Goal: Information Seeking & Learning: Learn about a topic

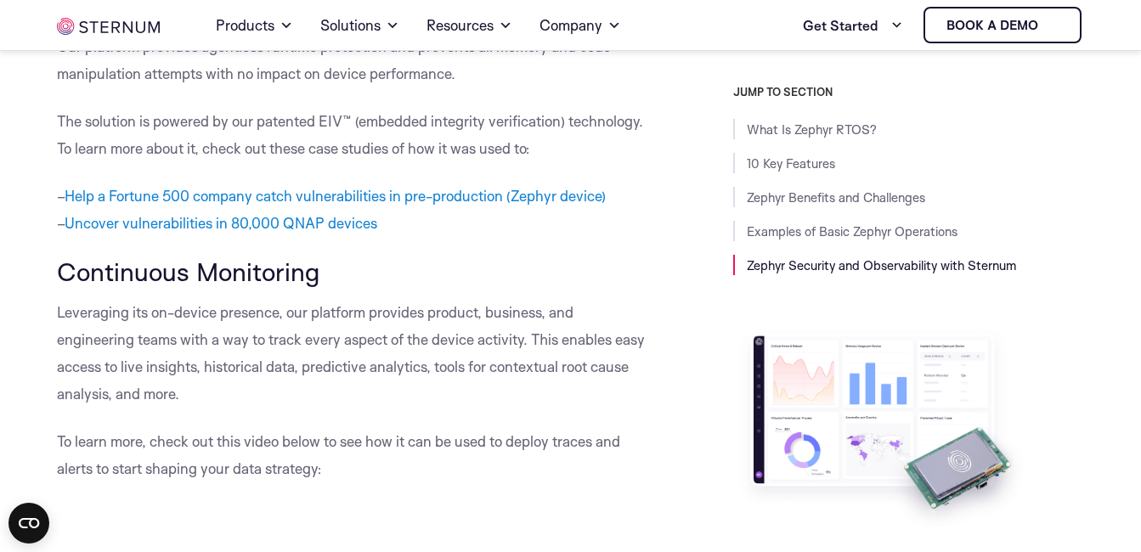
scroll to position [6807, 0]
click at [388, 405] on p "Leveraging its on-device presence, our platform provides product, business, and…" at bounding box center [351, 354] width 589 height 109
click at [426, 381] on p "Leveraging its on-device presence, our platform provides product, business, and…" at bounding box center [351, 354] width 589 height 109
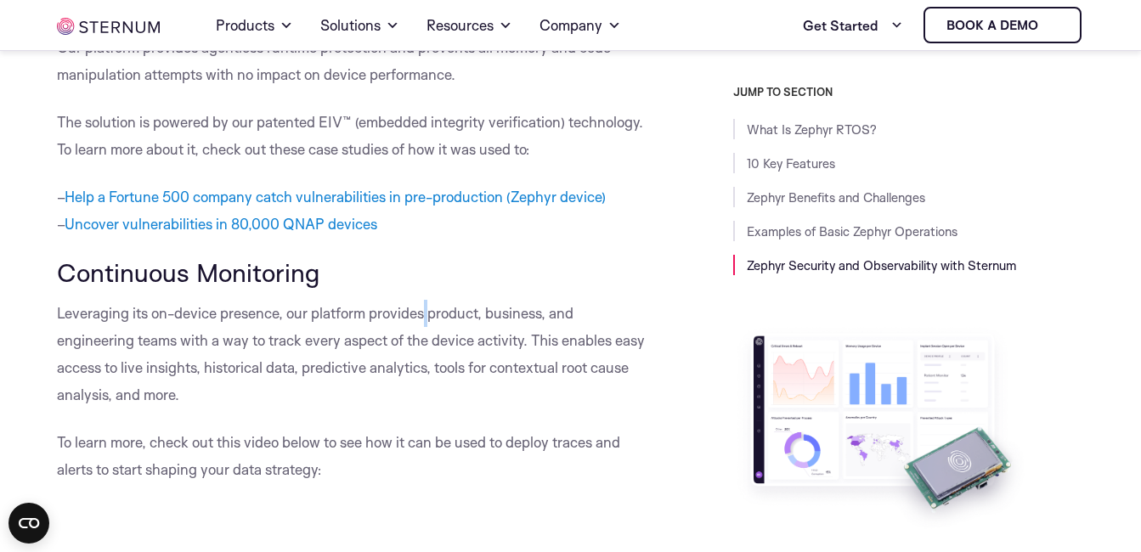
click at [426, 385] on p "Leveraging its on-device presence, our platform provides product, business, and…" at bounding box center [351, 354] width 589 height 109
drag, startPoint x: 403, startPoint y: 437, endPoint x: 337, endPoint y: 436, distance: 65.4
click at [337, 409] on p "Leveraging its on-device presence, our platform provides product, business, and…" at bounding box center [351, 354] width 589 height 109
drag, startPoint x: 339, startPoint y: 438, endPoint x: 399, endPoint y: 434, distance: 60.4
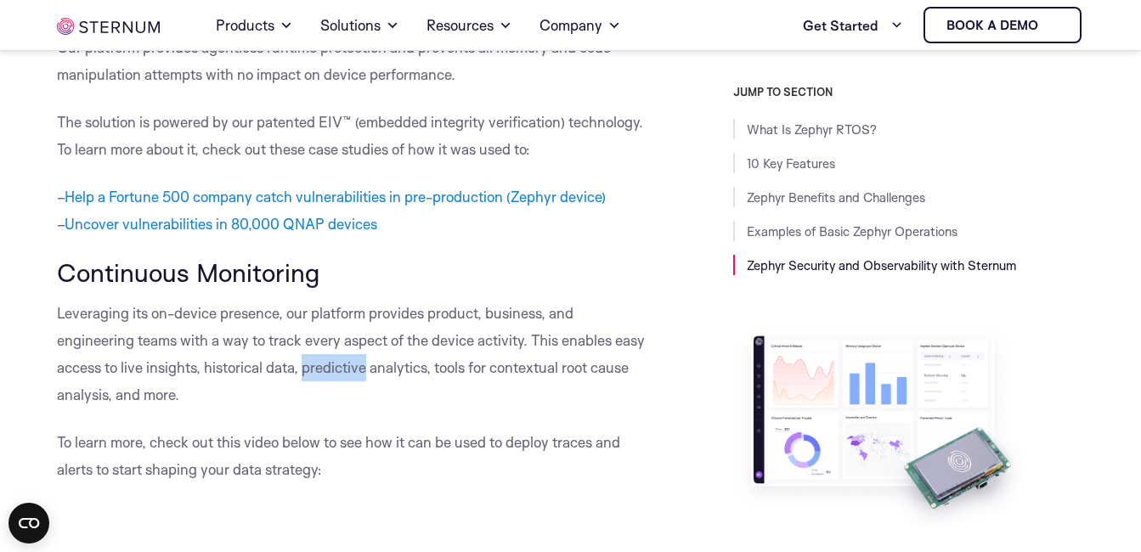
click at [399, 409] on p "Leveraging its on-device presence, our platform provides product, business, and…" at bounding box center [351, 354] width 589 height 109
click at [403, 409] on p "Leveraging its on-device presence, our platform provides product, business, and…" at bounding box center [351, 354] width 589 height 109
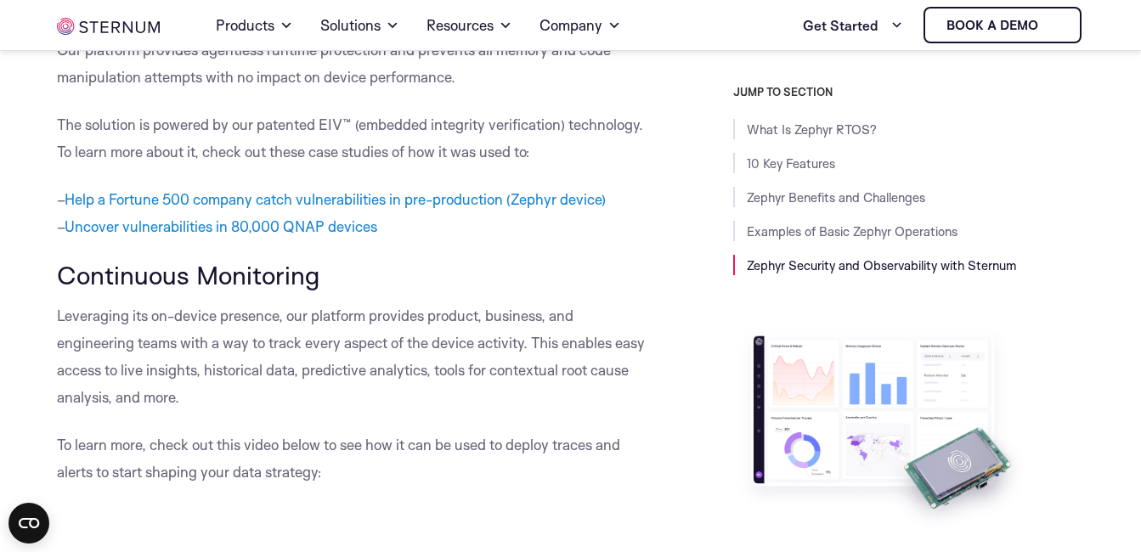
scroll to position [6806, 0]
click at [366, 384] on p "Leveraging its on-device presence, our platform provides product, business, and…" at bounding box center [351, 356] width 589 height 109
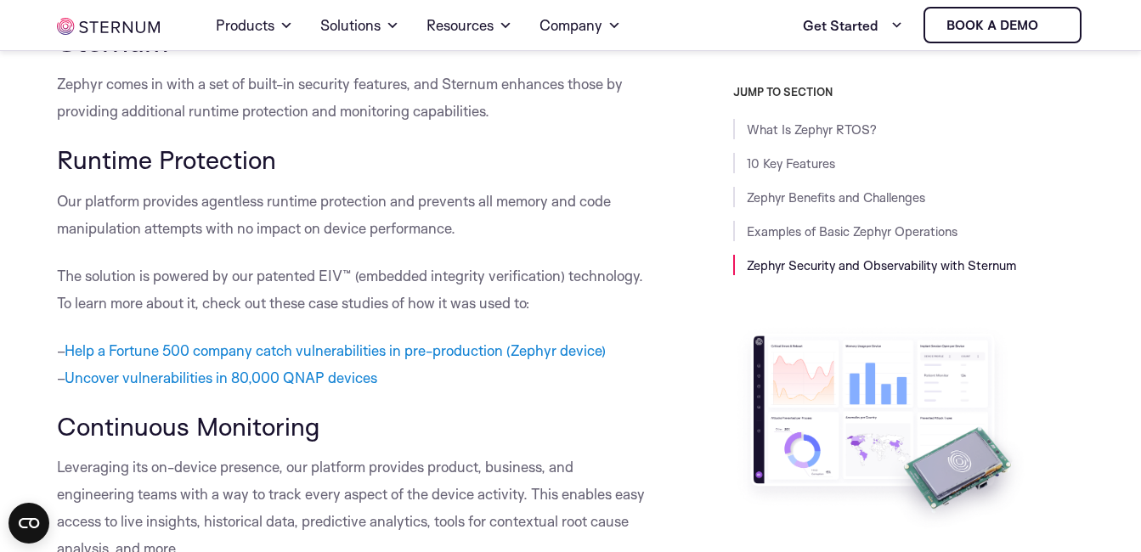
scroll to position [6653, 0]
drag, startPoint x: 477, startPoint y: 271, endPoint x: 499, endPoint y: 270, distance: 21.3
click at [499, 243] on p "Our platform provides agentless runtime protection and prevents all memory and …" at bounding box center [351, 216] width 589 height 54
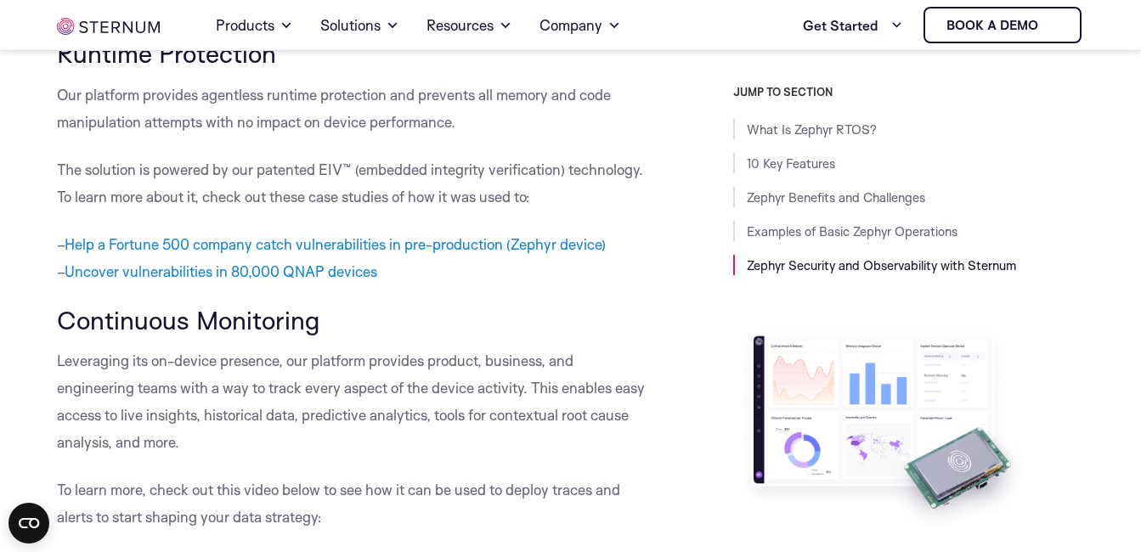
scroll to position [6761, 0]
drag, startPoint x: 328, startPoint y: 11, endPoint x: 369, endPoint y: 281, distance: 273.2
drag, startPoint x: 537, startPoint y: 267, endPoint x: 520, endPoint y: 265, distance: 17.1
click at [520, 210] on p "The solution is powered by our patented EIV™ (embedded integrity verification) …" at bounding box center [351, 182] width 589 height 54
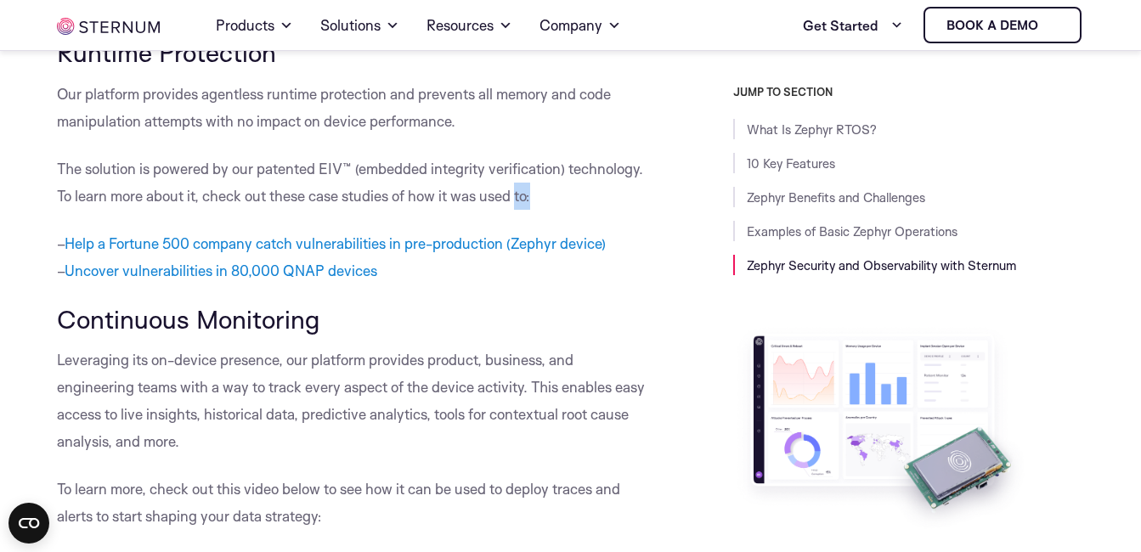
click at [520, 210] on p "The solution is powered by our patented EIV™ (embedded integrity verification) …" at bounding box center [351, 182] width 589 height 54
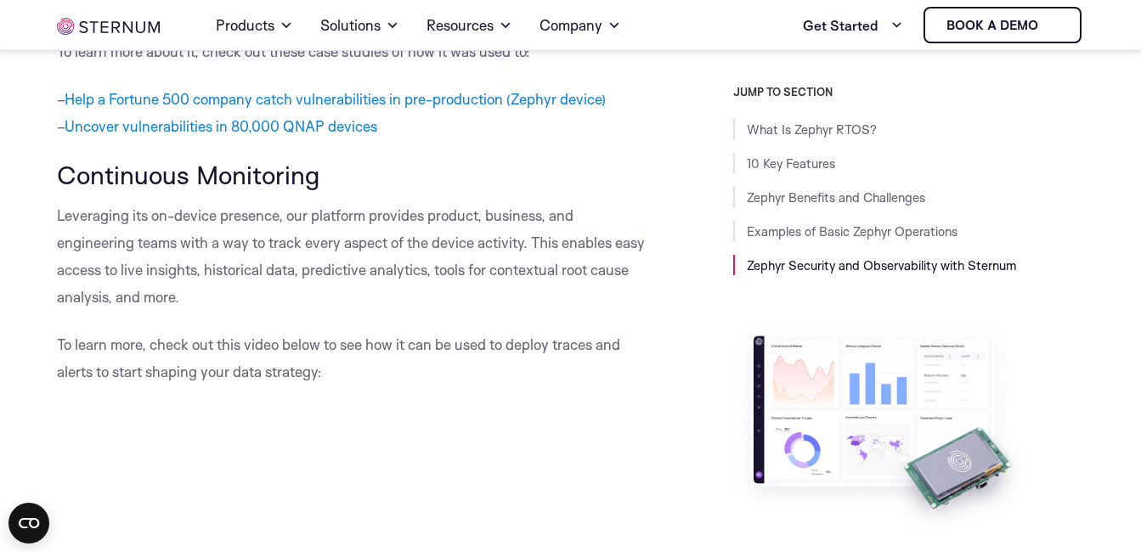
scroll to position [6904, 0]
click at [320, 387] on p "To learn more, check out this video below to see how it can be used to deploy t…" at bounding box center [351, 359] width 589 height 54
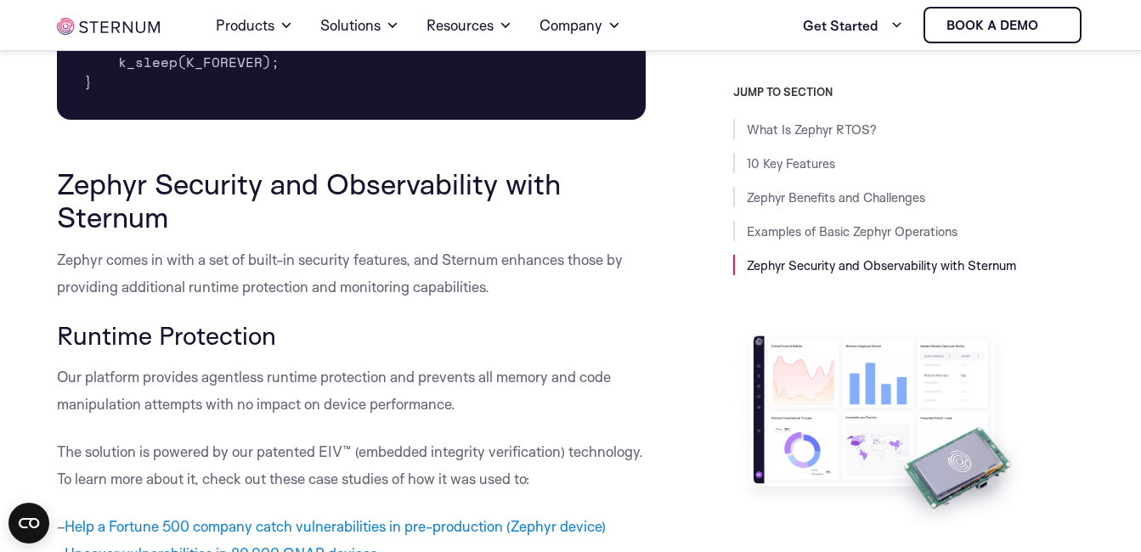
scroll to position [6477, 0]
click at [347, 419] on p "Our platform provides agentless runtime protection and prevents all memory and …" at bounding box center [351, 391] width 589 height 54
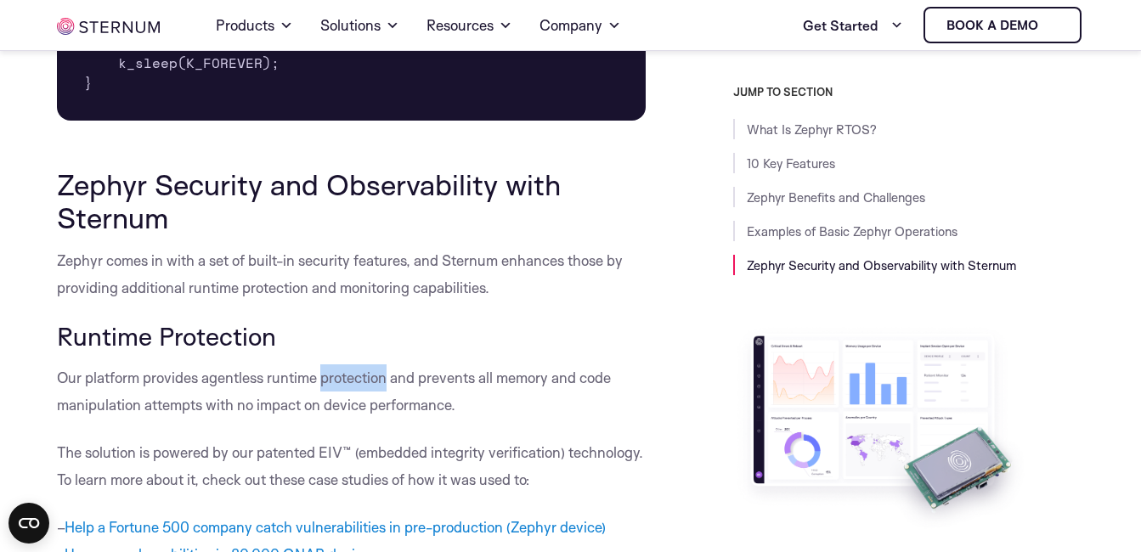
click at [347, 419] on p "Our platform provides agentless runtime protection and prevents all memory and …" at bounding box center [351, 391] width 589 height 54
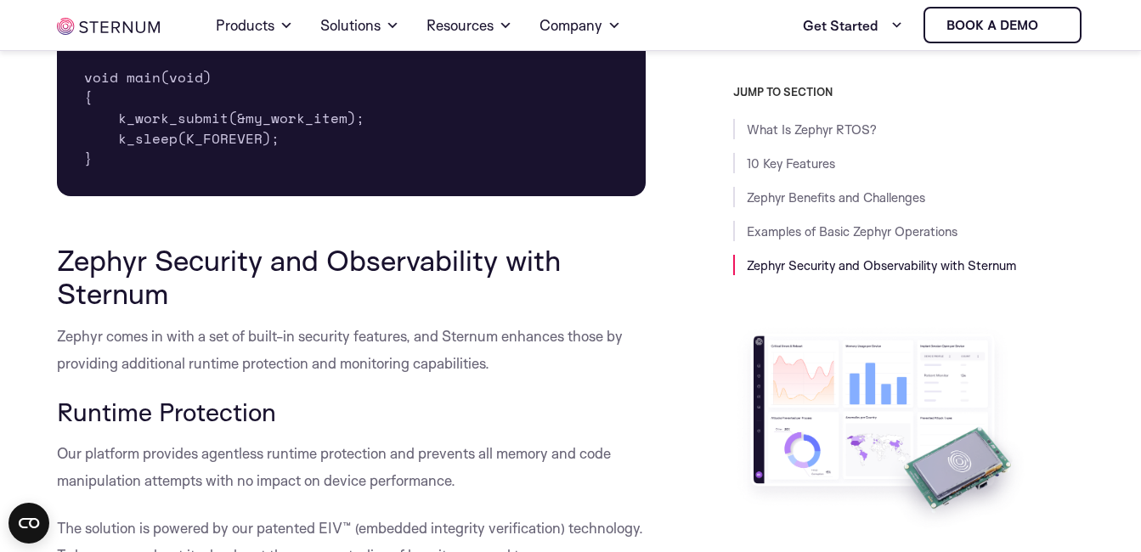
scroll to position [6400, 0]
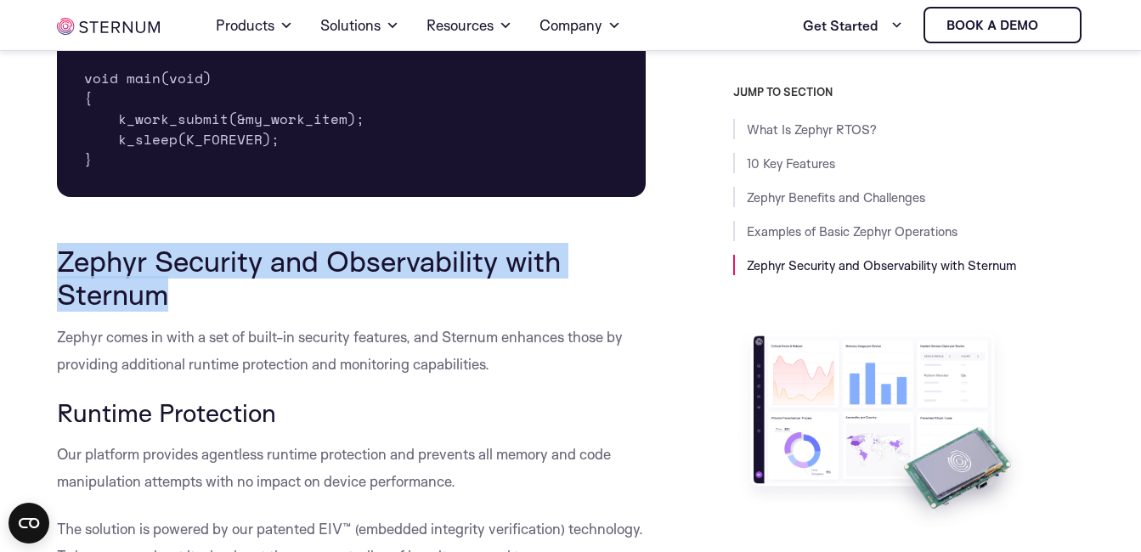
drag, startPoint x: 62, startPoint y: 327, endPoint x: 166, endPoint y: 353, distance: 106.9
click at [166, 310] on h2 "Zephyr Security and Observability with Sternum" at bounding box center [351, 277] width 589 height 65
click at [109, 310] on h2 "Zephyr Security and Observability with Sternum" at bounding box center [351, 277] width 589 height 65
drag, startPoint x: 167, startPoint y: 375, endPoint x: 62, endPoint y: 336, distance: 111.9
click at [62, 310] on h2 "Zephyr Security and Observability with Sternum" at bounding box center [351, 277] width 589 height 65
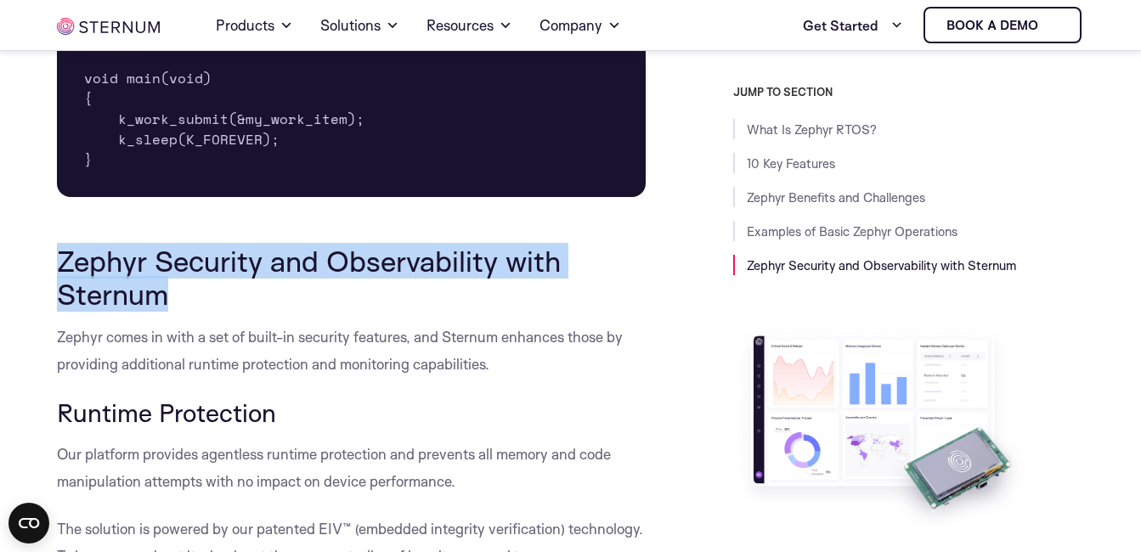
click at [62, 310] on h2 "Zephyr Security and Observability with Sternum" at bounding box center [351, 277] width 589 height 65
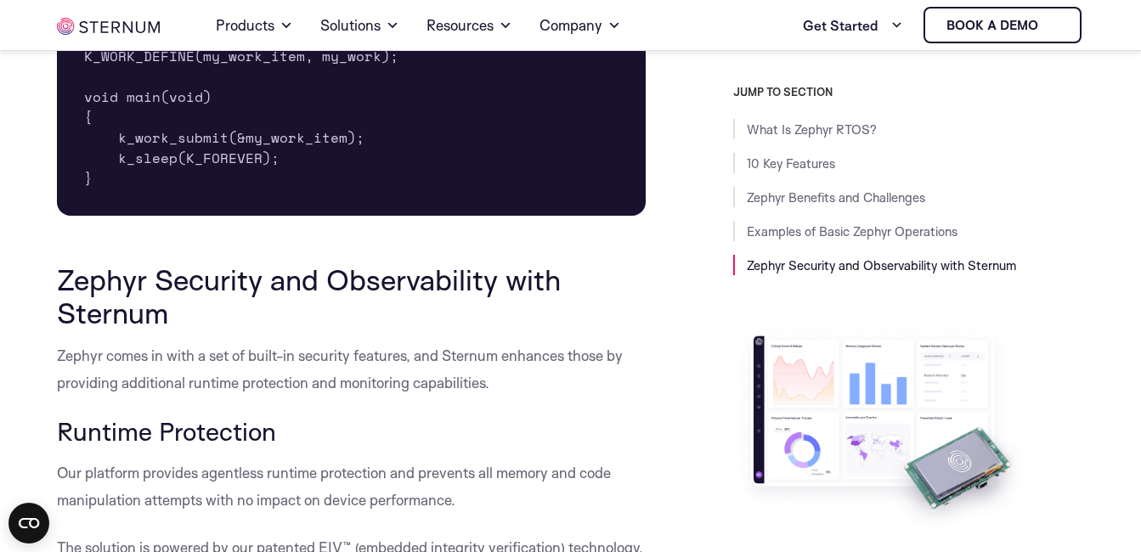
scroll to position [6404, 0]
